Goal: Information Seeking & Learning: Learn about a topic

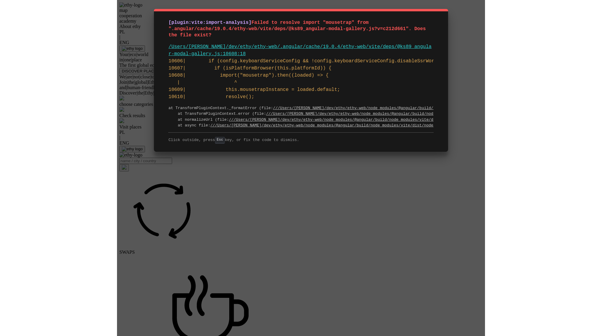
scroll to position [486, 0]
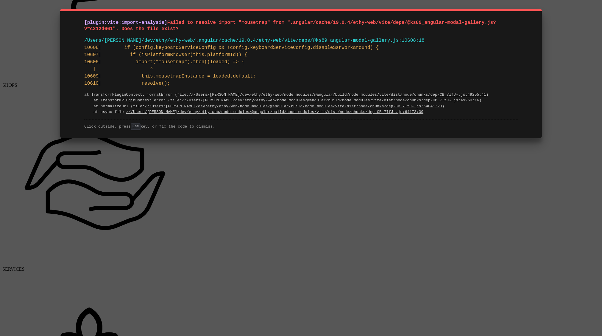
click at [342, 252] on div "[plugin:vite:import-analysis] Failed to resolve import "mousetrap" from ".angul…" at bounding box center [301, 168] width 602 height 336
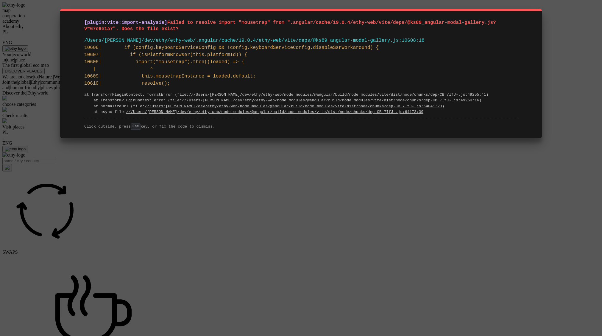
drag, startPoint x: 178, startPoint y: 29, endPoint x: 59, endPoint y: 22, distance: 119.6
click at [60, 22] on div "[plugin:vite:import-analysis] Failed to resolve import "mousetrap" from ".angul…" at bounding box center [301, 73] width 482 height 129
click at [276, 193] on div "[plugin:vite:import-analysis] Failed to resolve import "mousetrap" from ".angul…" at bounding box center [301, 168] width 602 height 336
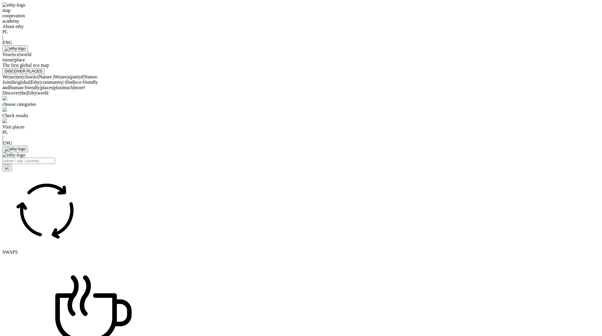
click at [284, 74] on div "map cooperation academy About ethy PL | ENG Your | eco | world in | one | place…" at bounding box center [300, 38] width 597 height 72
select select
click at [330, 74] on div "map cooperation academy About ethy PL | ENG Your | eco | world in | one | place…" at bounding box center [300, 38] width 597 height 72
select select
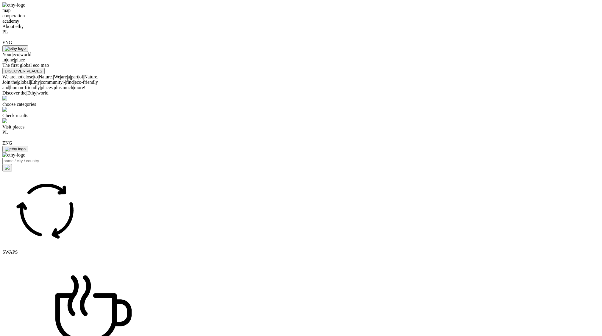
select select
click at [167, 29] on div "map cooperation academy About ethy" at bounding box center [300, 15] width 597 height 27
select select
click at [152, 13] on div "map" at bounding box center [300, 10] width 597 height 5
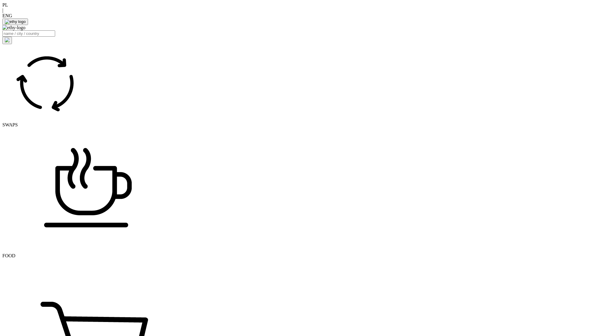
click at [538, 8] on div "PL" at bounding box center [303, 4] width 602 height 5
click at [550, 18] on div "ENG" at bounding box center [303, 15] width 602 height 5
click at [537, 8] on div "PL" at bounding box center [303, 4] width 602 height 5
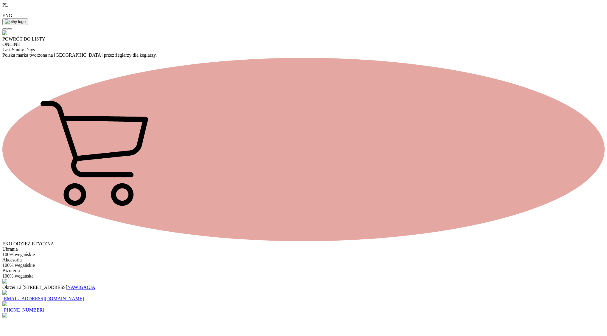
click at [550, 16] on div "ENG" at bounding box center [303, 15] width 602 height 5
click at [538, 8] on div "PL" at bounding box center [303, 4] width 602 height 5
click at [391, 25] on div at bounding box center [303, 25] width 602 height 0
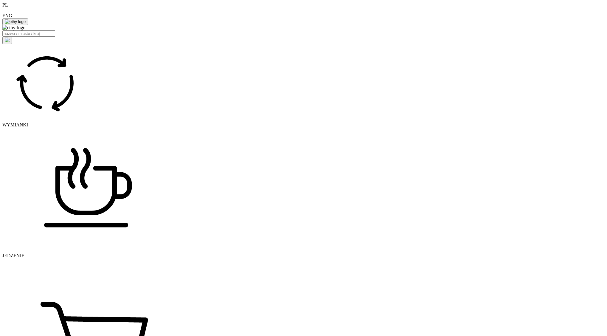
drag, startPoint x: 290, startPoint y: 232, endPoint x: 391, endPoint y: 68, distance: 193.1
drag, startPoint x: 321, startPoint y: 135, endPoint x: 490, endPoint y: 101, distance: 172.5
drag, startPoint x: 440, startPoint y: 111, endPoint x: 380, endPoint y: 126, distance: 61.7
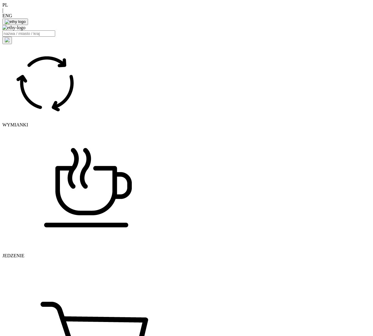
click at [316, 14] on div "ENG" at bounding box center [186, 15] width 368 height 5
click at [304, 8] on div "PL" at bounding box center [186, 4] width 368 height 5
click at [312, 15] on div "ENG" at bounding box center [186, 15] width 368 height 5
click at [306, 13] on div "|" at bounding box center [186, 10] width 368 height 5
click at [304, 8] on div "PL" at bounding box center [186, 4] width 368 height 5
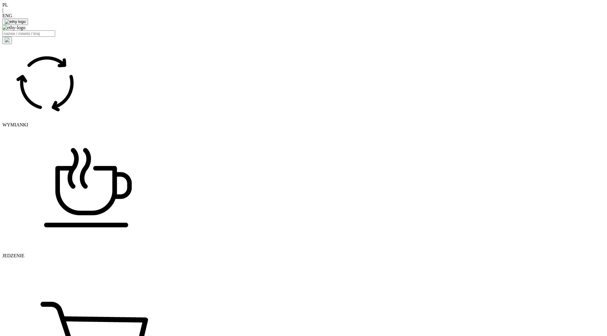
drag, startPoint x: 271, startPoint y: 121, endPoint x: 294, endPoint y: 121, distance: 22.9
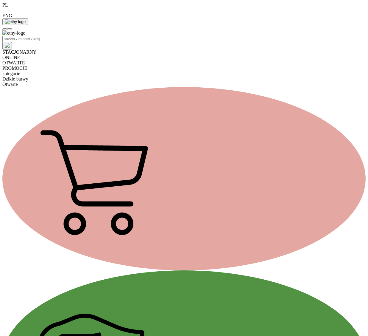
click at [171, 71] on div "kategorie" at bounding box center [183, 73] width 363 height 5
